Goal: Task Accomplishment & Management: Use online tool/utility

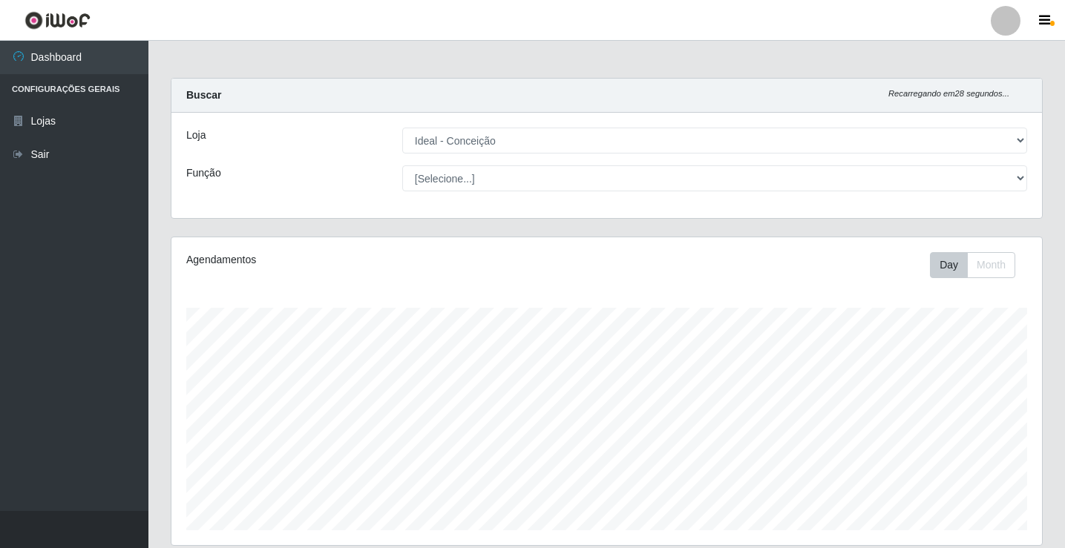
select select "231"
click at [82, 151] on link "Sair" at bounding box center [74, 154] width 148 height 33
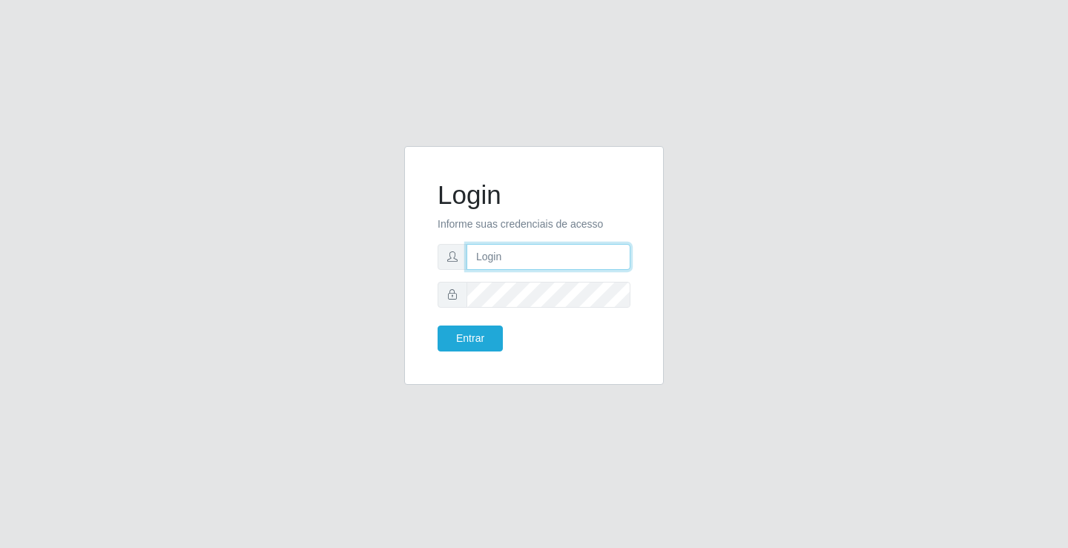
click at [576, 259] on input "text" at bounding box center [549, 257] width 164 height 26
type input "ediane@ideal"
click at [438, 326] on button "Entrar" at bounding box center [470, 339] width 65 height 26
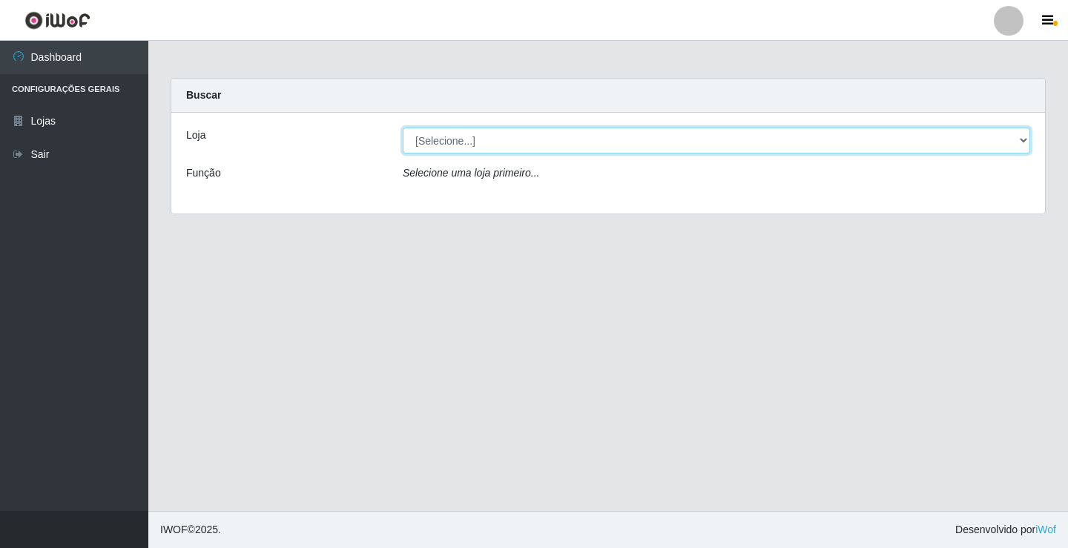
click at [450, 142] on select "[Selecione...] Ideal - Conceição" at bounding box center [717, 141] width 628 height 26
select select "231"
click at [403, 128] on select "[Selecione...] Ideal - Conceição" at bounding box center [717, 141] width 628 height 26
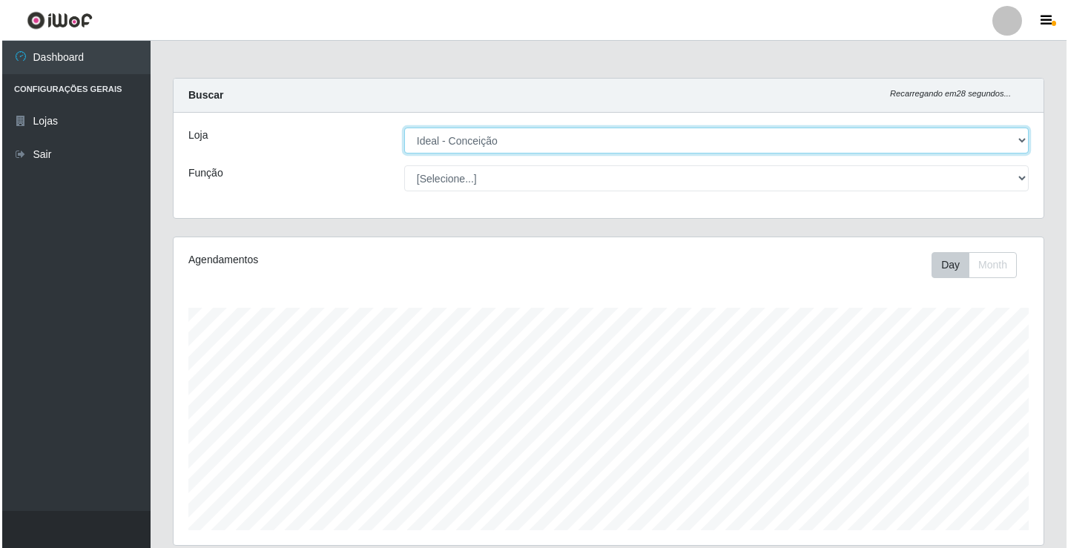
scroll to position [371, 0]
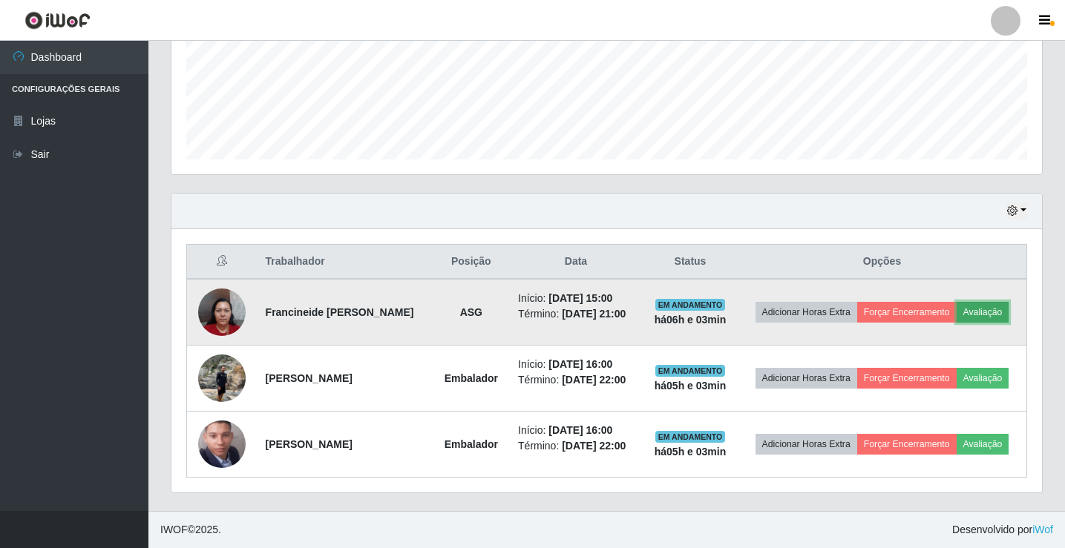
click at [980, 310] on button "Avaliação" at bounding box center [982, 312] width 53 height 21
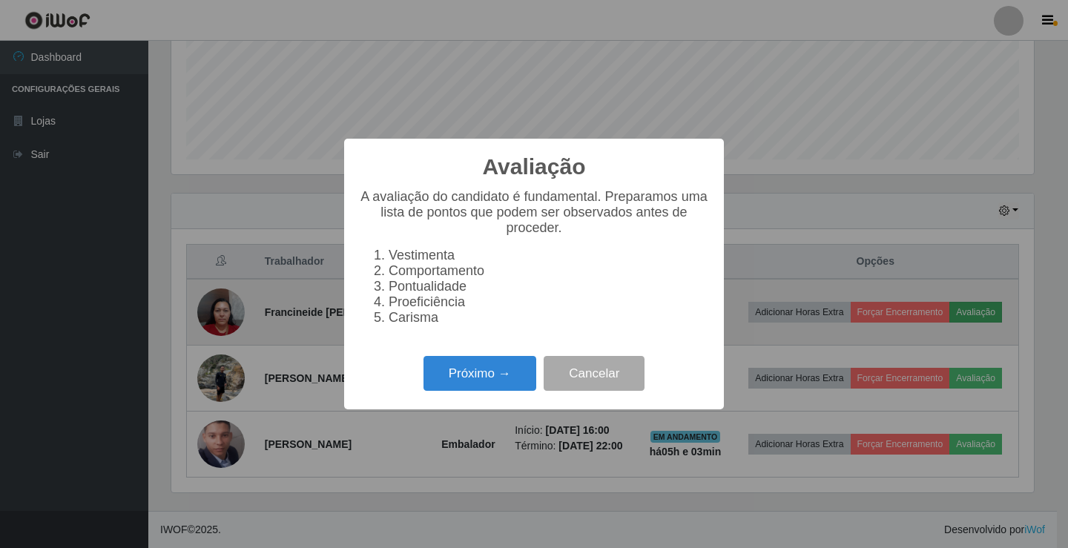
scroll to position [308, 863]
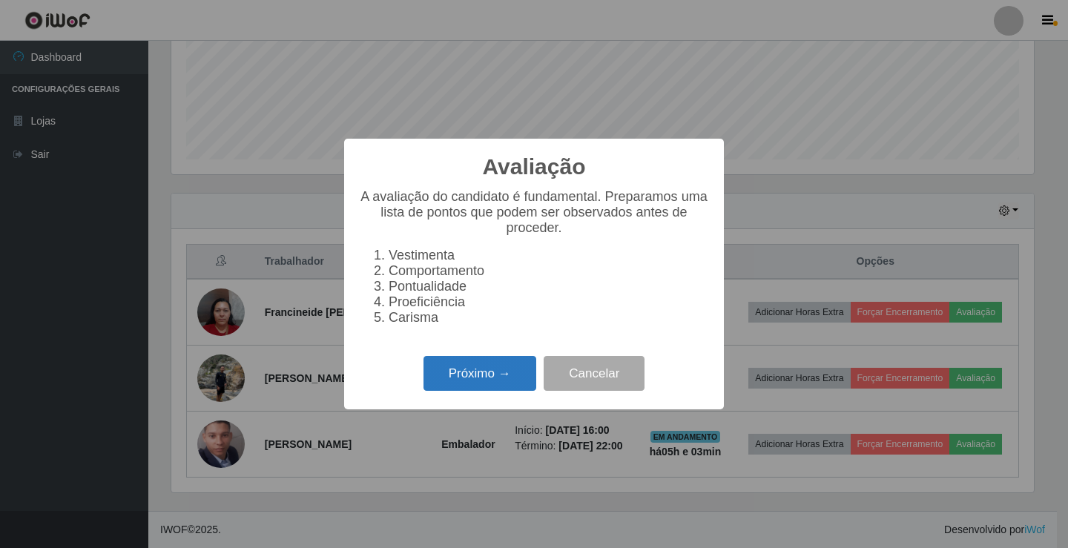
click at [500, 389] on button "Próximo →" at bounding box center [480, 373] width 113 height 35
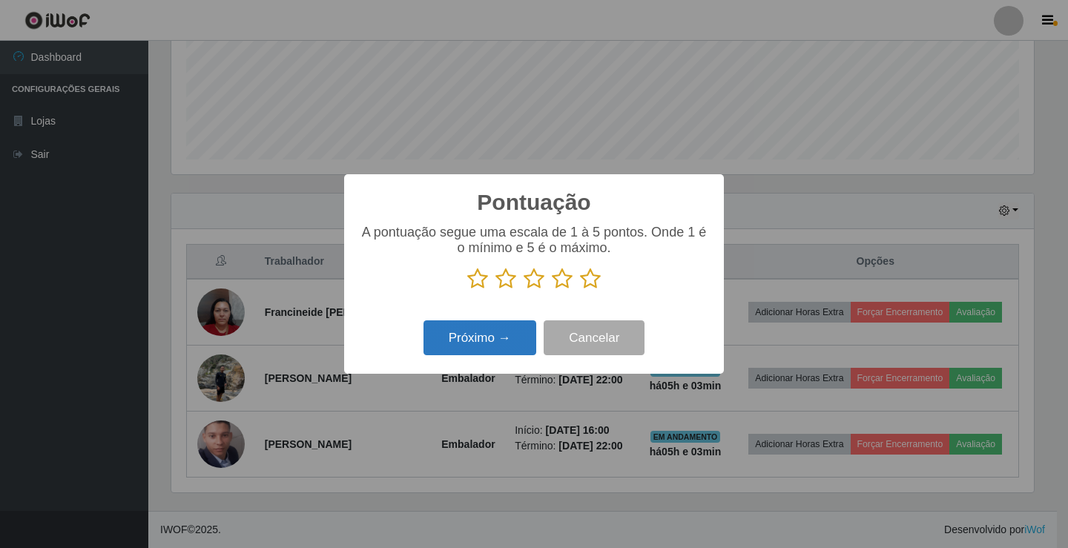
scroll to position [741563, 741008]
click at [597, 282] on icon at bounding box center [590, 279] width 21 height 22
click at [580, 290] on input "radio" at bounding box center [580, 290] width 0 height 0
click at [504, 327] on button "Próximo →" at bounding box center [480, 337] width 113 height 35
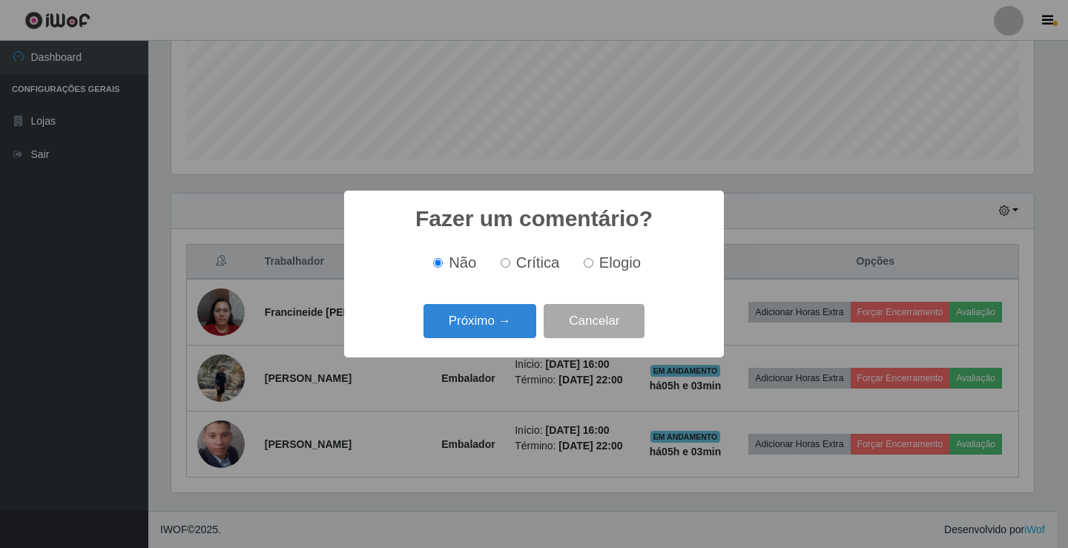
click at [504, 327] on button "Próximo →" at bounding box center [480, 321] width 113 height 35
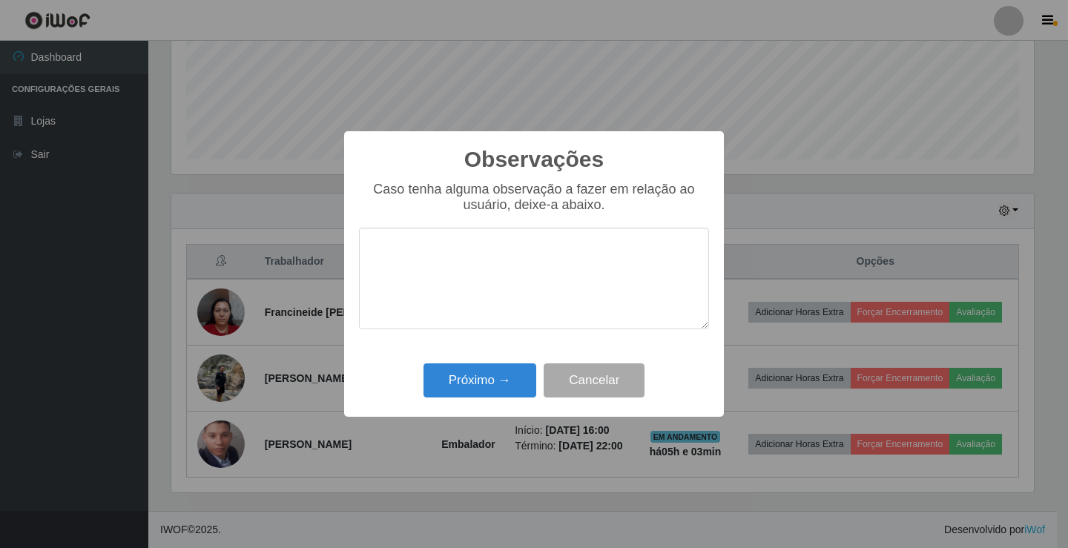
click at [497, 361] on div "Próximo → Cancelar" at bounding box center [534, 380] width 350 height 42
click at [498, 368] on div "Próximo → Cancelar" at bounding box center [534, 380] width 350 height 42
click at [498, 368] on button "Próximo →" at bounding box center [480, 381] width 113 height 35
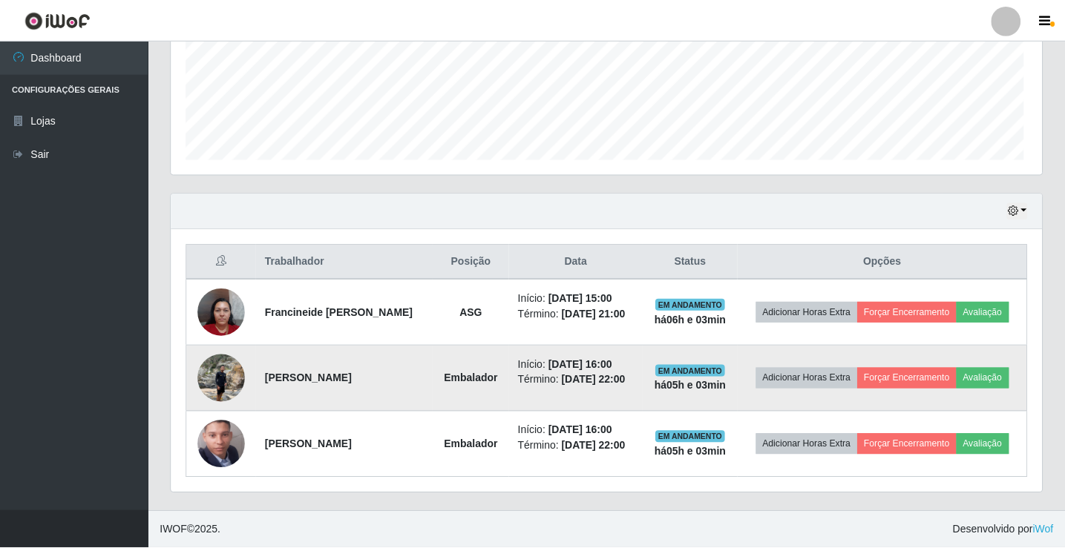
scroll to position [308, 870]
click at [999, 379] on button "Avaliação" at bounding box center [982, 378] width 53 height 21
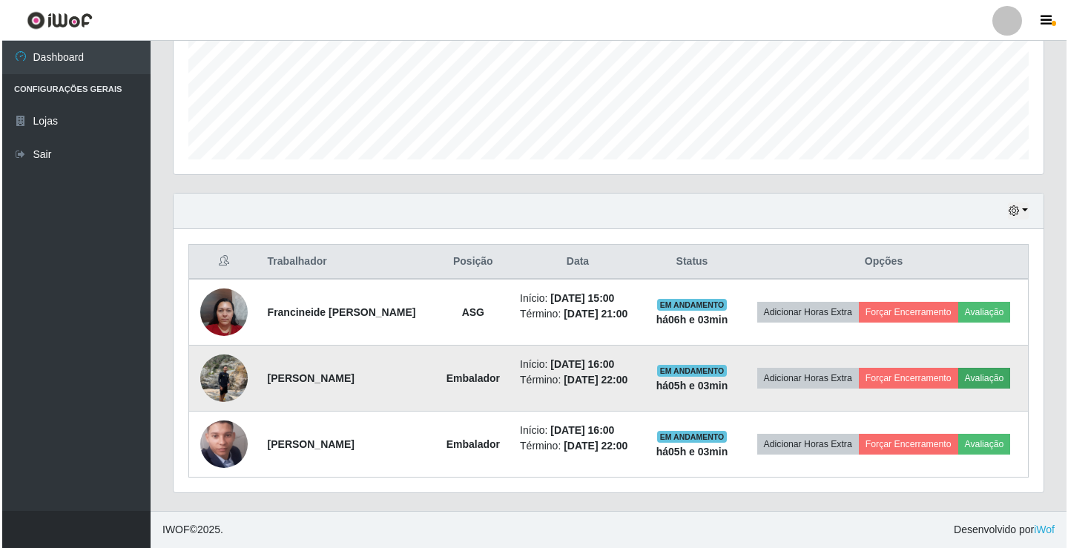
scroll to position [308, 863]
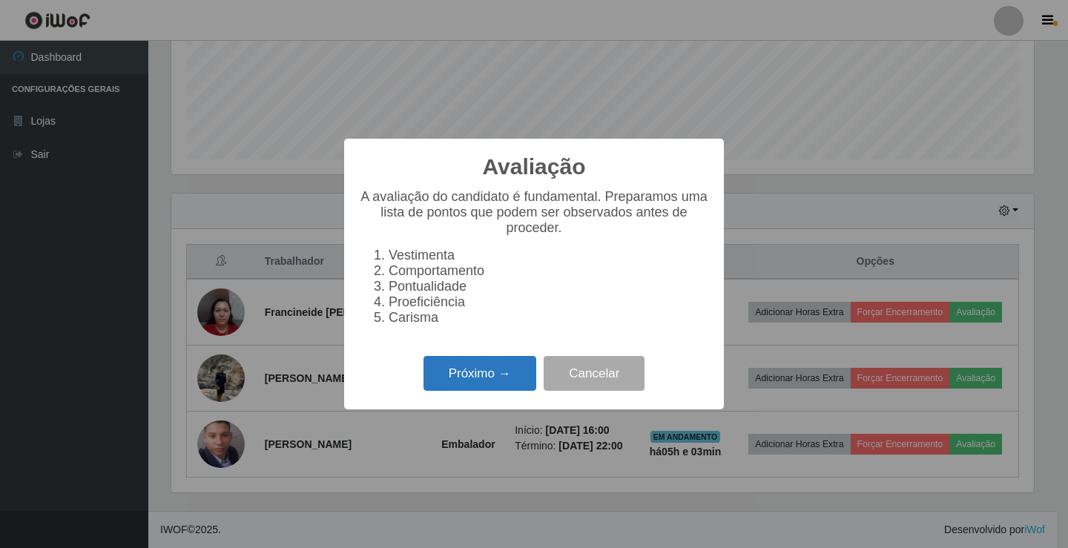
click at [456, 387] on button "Próximo →" at bounding box center [480, 373] width 113 height 35
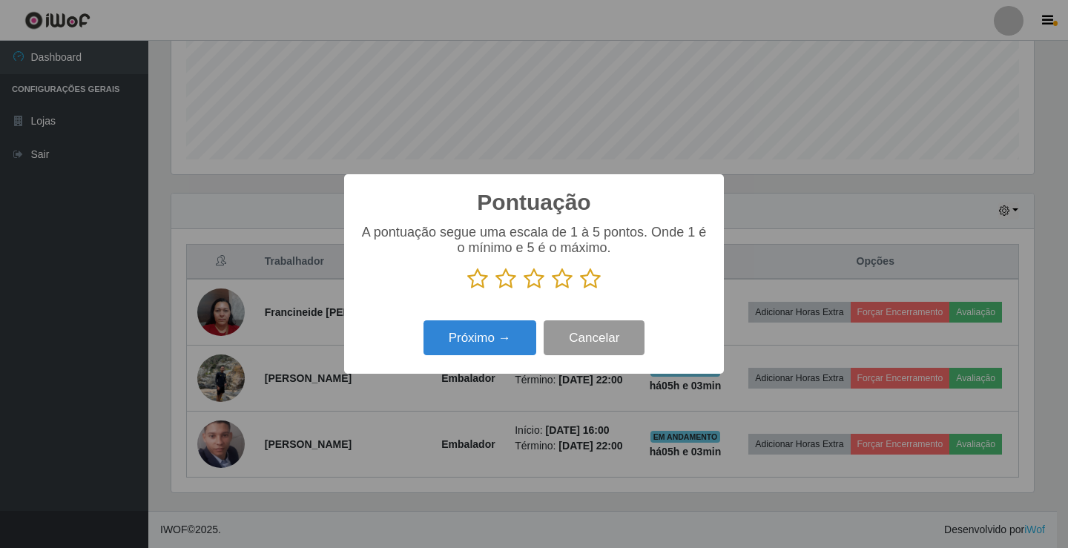
scroll to position [741563, 741008]
click at [591, 276] on icon at bounding box center [590, 279] width 21 height 22
click at [580, 290] on input "radio" at bounding box center [580, 290] width 0 height 0
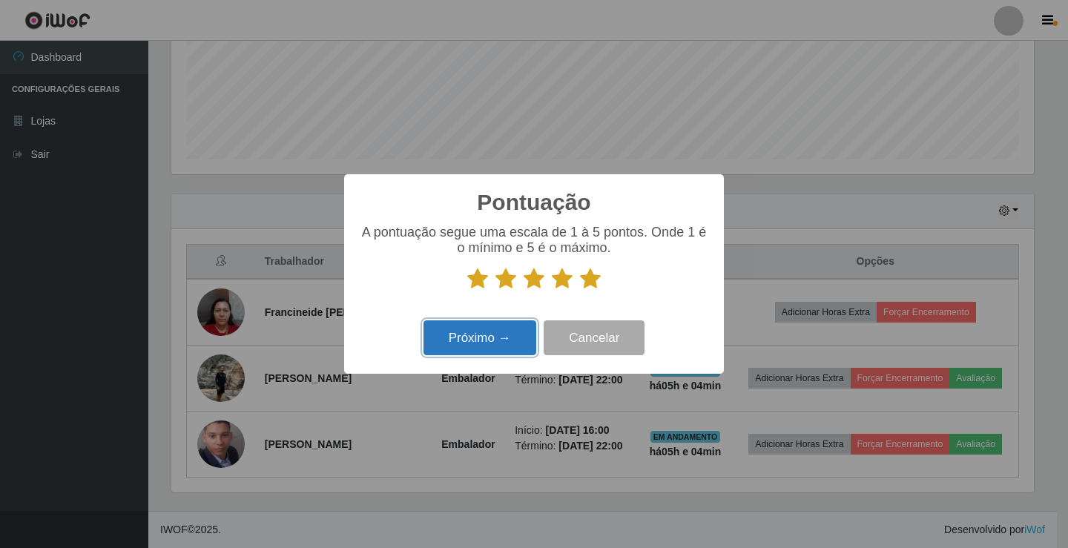
click at [489, 341] on button "Próximo →" at bounding box center [480, 337] width 113 height 35
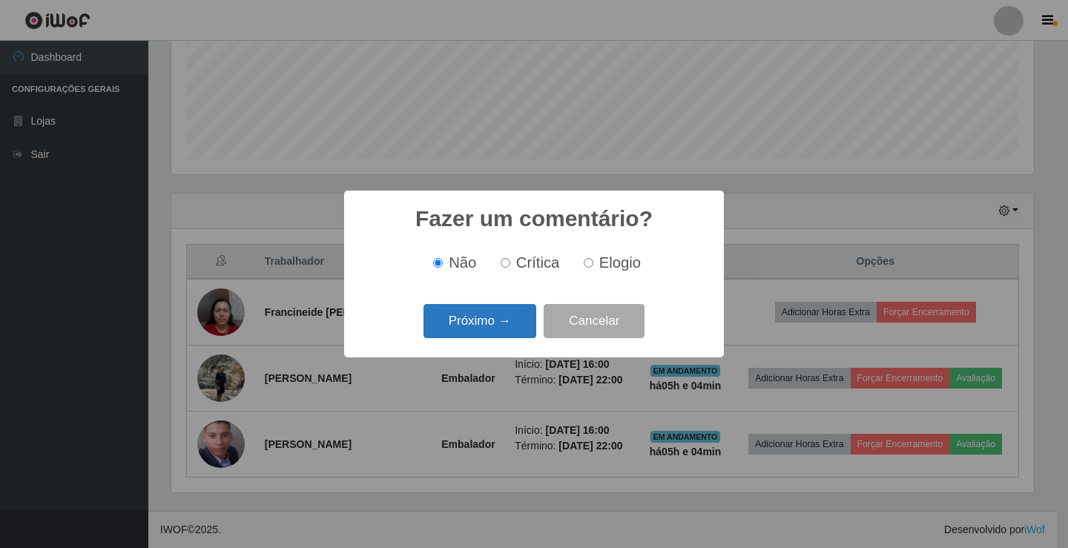
click at [497, 320] on button "Próximo →" at bounding box center [480, 321] width 113 height 35
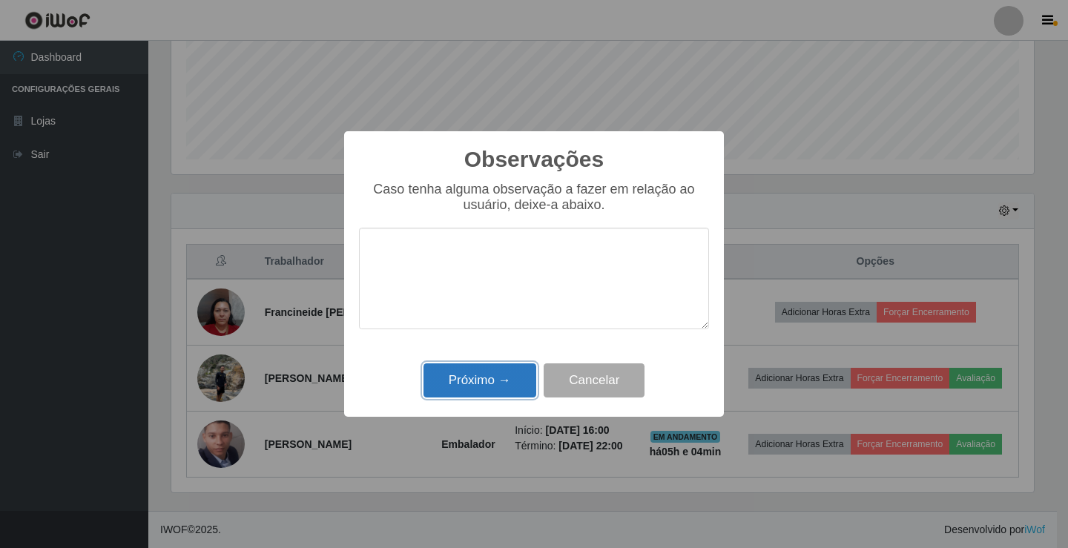
click at [485, 378] on button "Próximo →" at bounding box center [480, 381] width 113 height 35
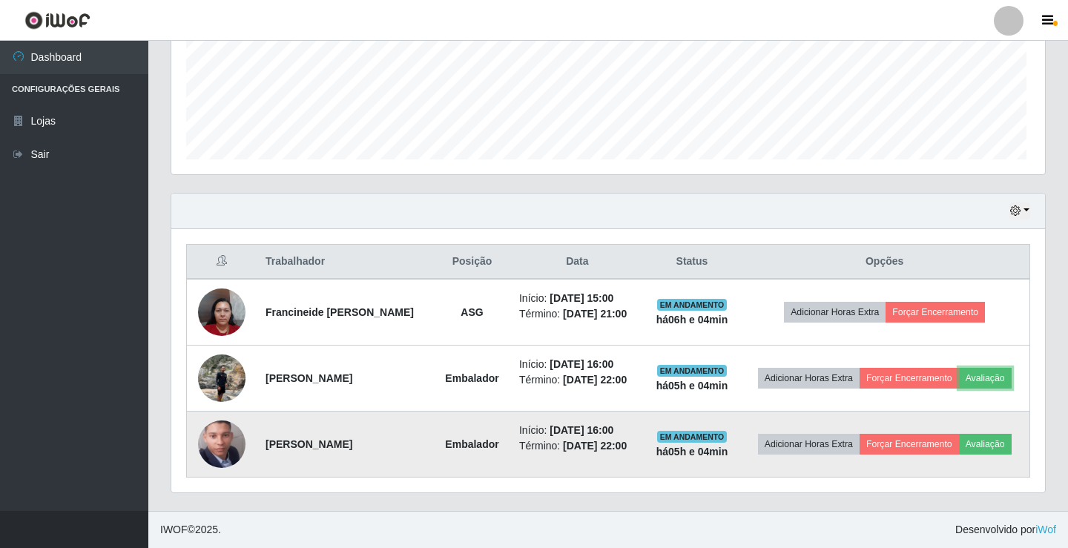
scroll to position [308, 870]
click at [1007, 441] on button "Avaliação" at bounding box center [982, 444] width 53 height 21
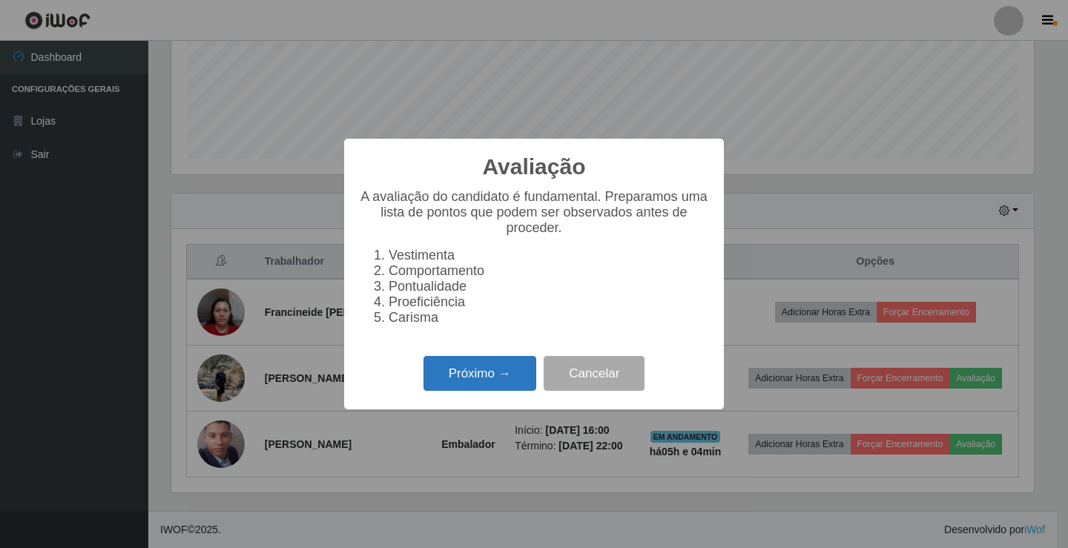
click at [490, 375] on button "Próximo →" at bounding box center [480, 373] width 113 height 35
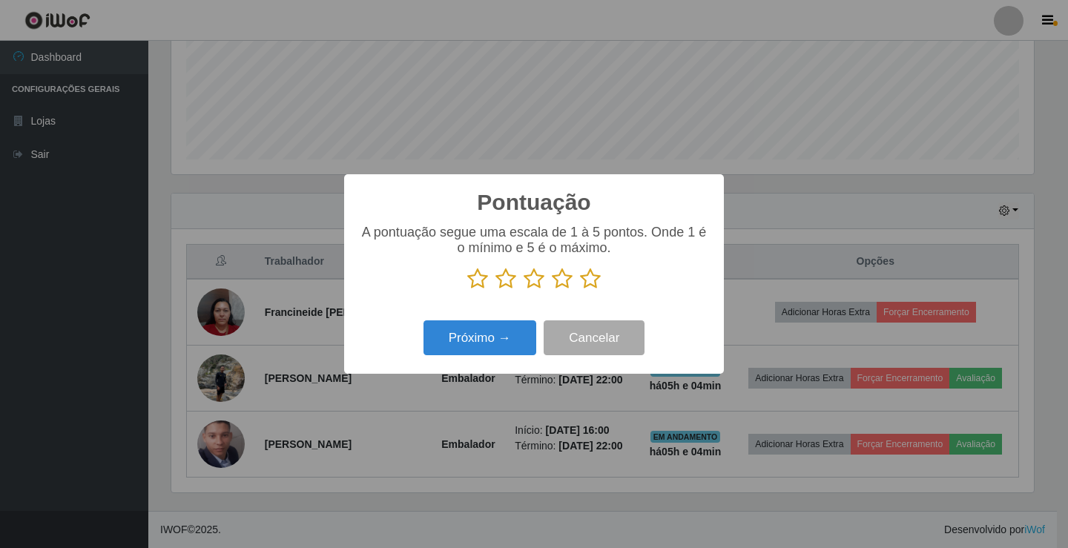
click at [588, 288] on icon at bounding box center [590, 279] width 21 height 22
click at [580, 290] on input "radio" at bounding box center [580, 290] width 0 height 0
click at [502, 323] on button "Próximo →" at bounding box center [480, 337] width 113 height 35
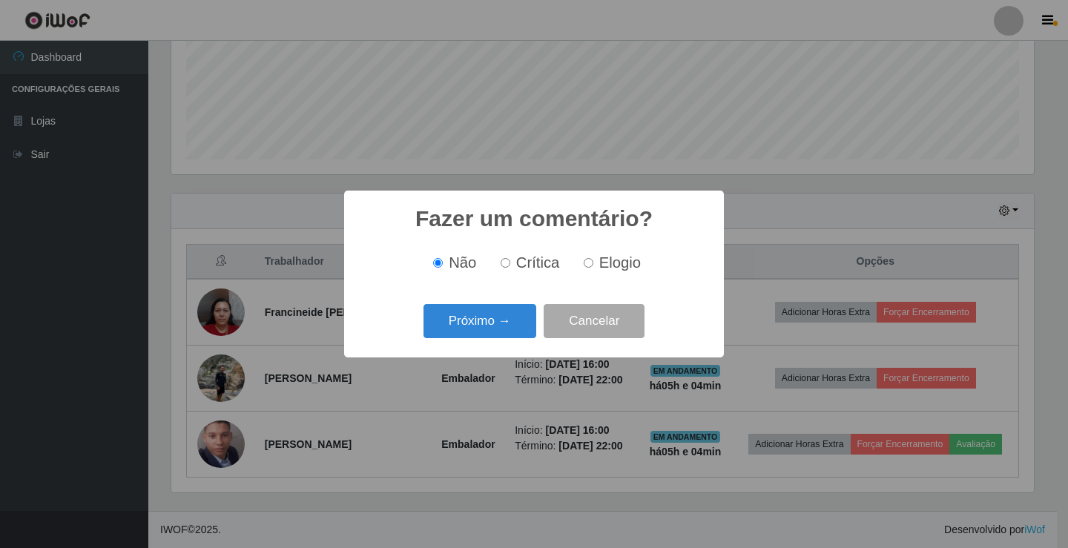
click at [498, 339] on button "Próximo →" at bounding box center [480, 321] width 113 height 35
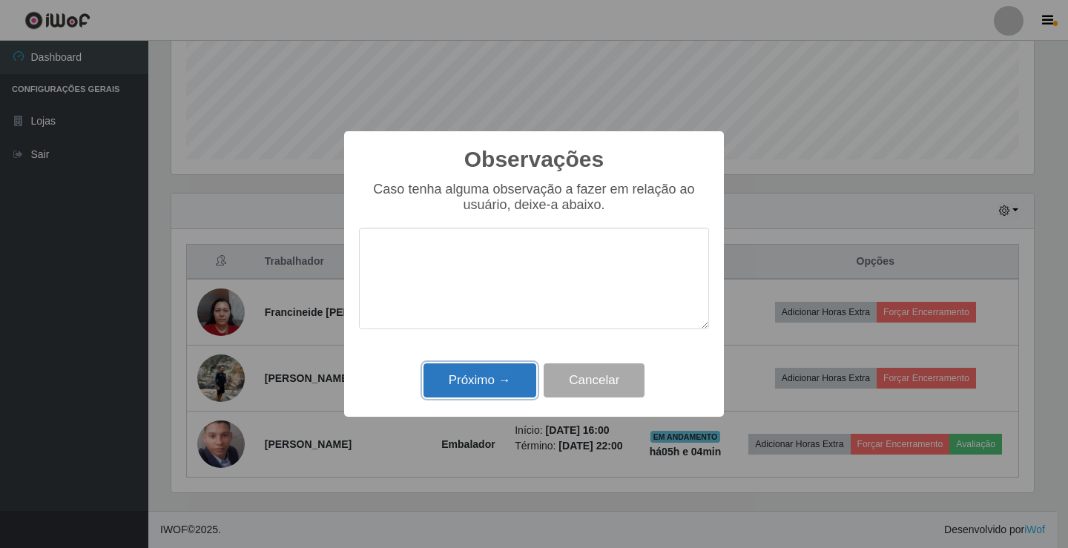
click at [516, 386] on button "Próximo →" at bounding box center [480, 381] width 113 height 35
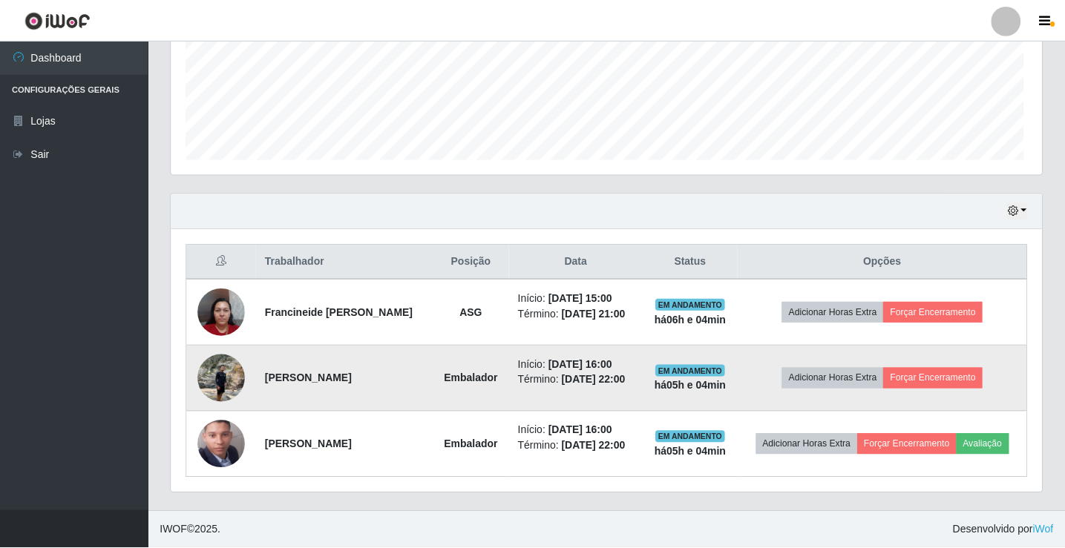
scroll to position [308, 870]
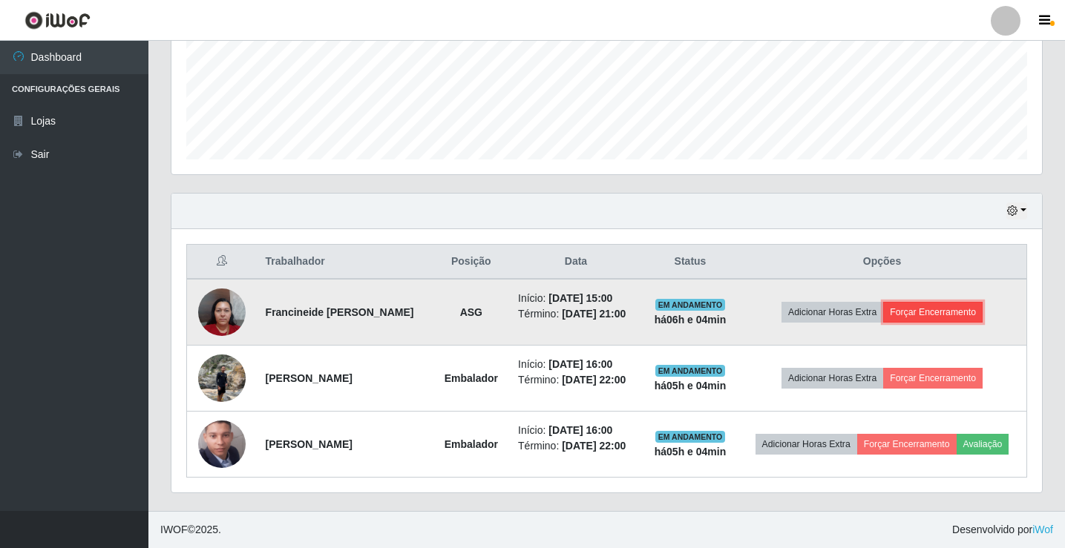
click at [947, 312] on button "Forçar Encerramento" at bounding box center [932, 312] width 99 height 21
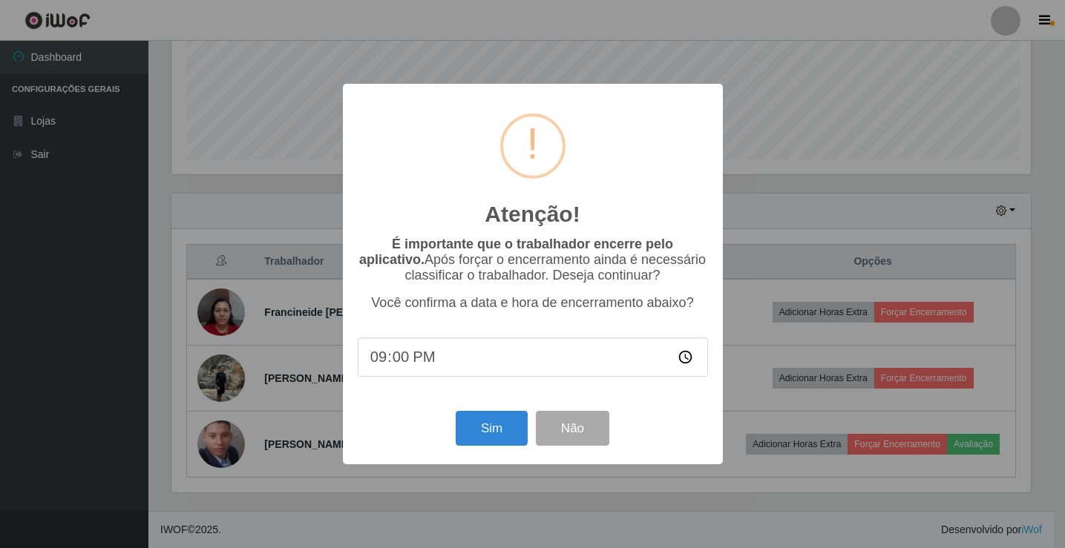
scroll to position [308, 863]
click at [508, 425] on button "Sim" at bounding box center [493, 428] width 72 height 35
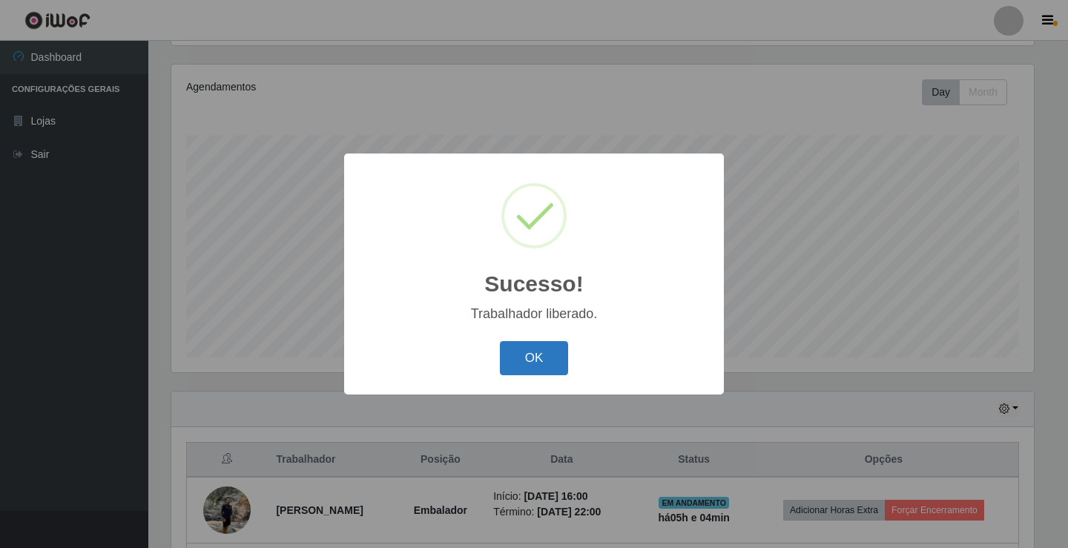
click at [526, 358] on button "OK" at bounding box center [534, 358] width 69 height 35
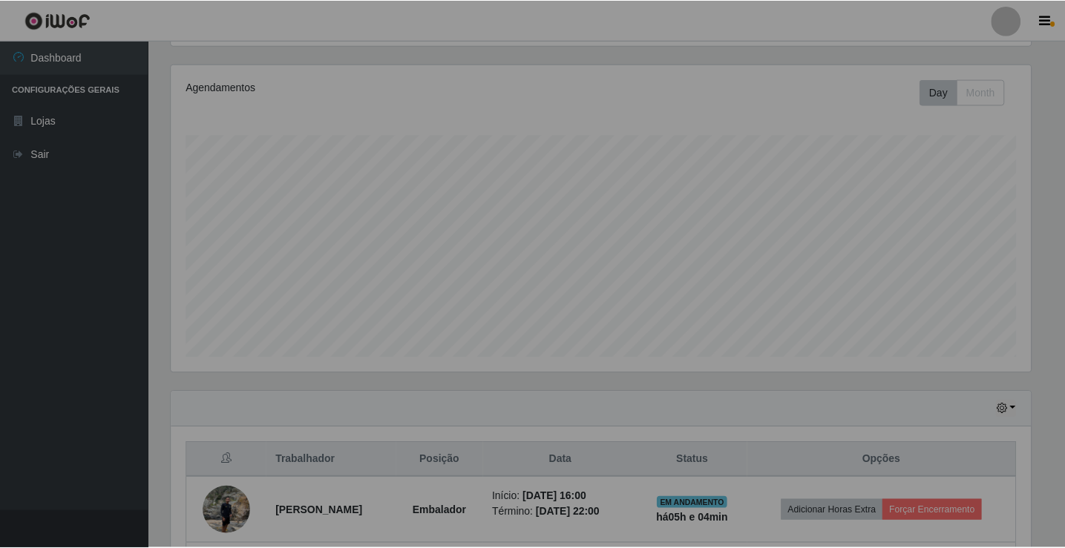
scroll to position [0, 0]
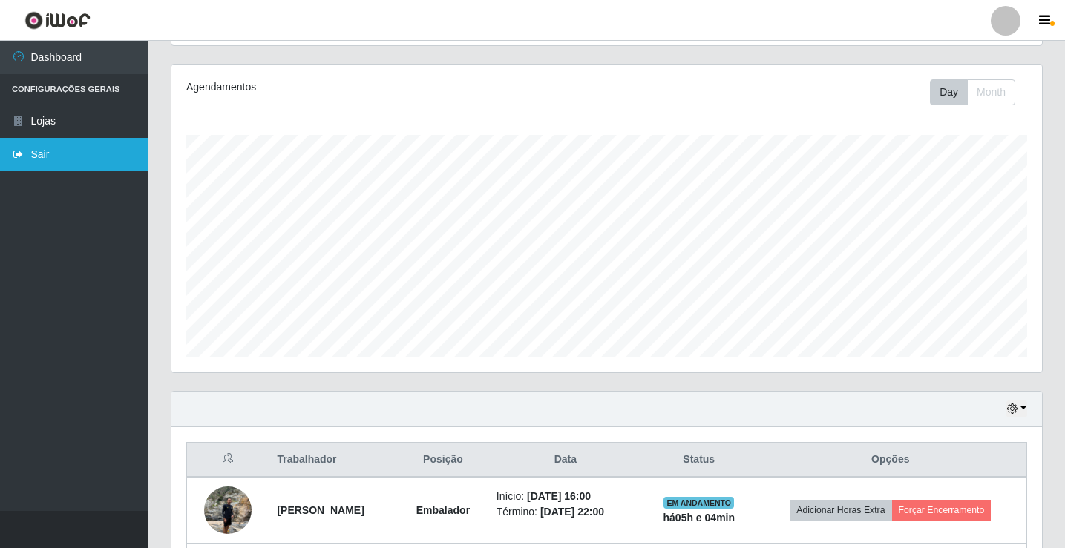
click at [101, 147] on link "Sair" at bounding box center [74, 154] width 148 height 33
